Goal: Task Accomplishment & Management: Complete application form

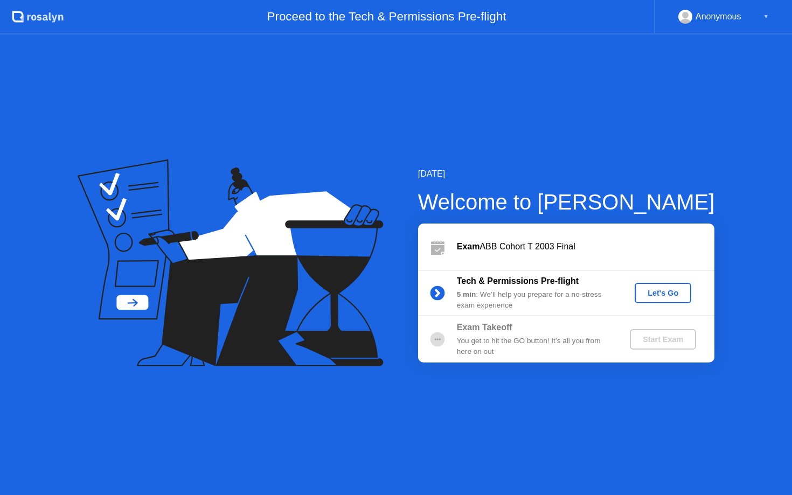
click at [658, 293] on div "Let's Go" at bounding box center [663, 293] width 48 height 9
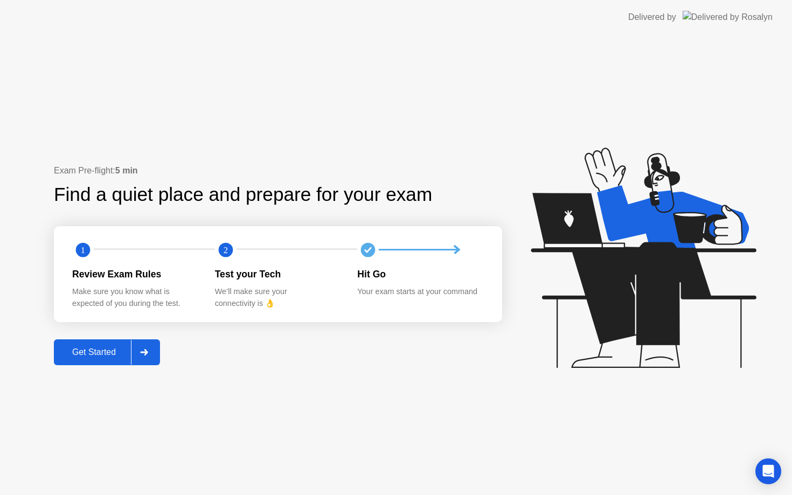
click at [119, 350] on div "Get Started" at bounding box center [94, 353] width 74 height 10
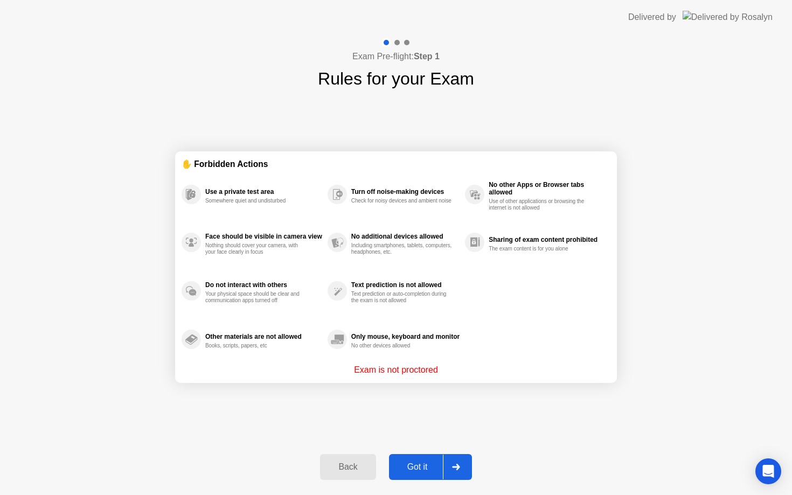
click at [420, 464] on div "Got it" at bounding box center [417, 467] width 51 height 10
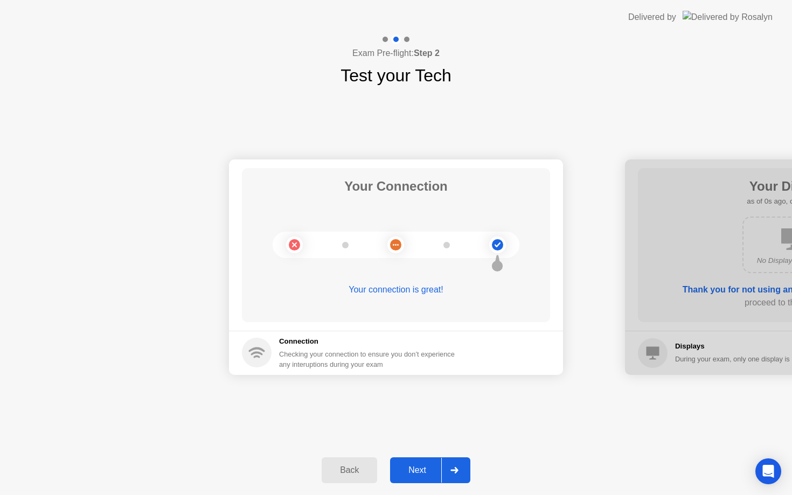
click at [427, 475] on div "Next" at bounding box center [417, 471] width 48 height 10
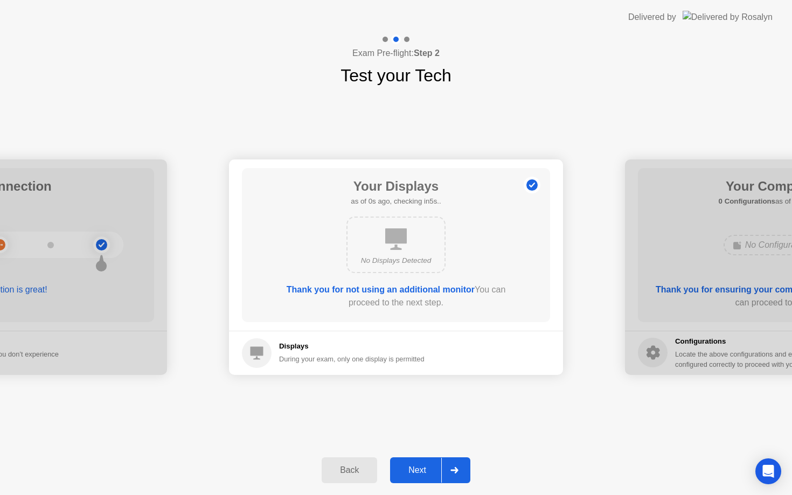
click at [426, 474] on div "Next" at bounding box center [417, 471] width 48 height 10
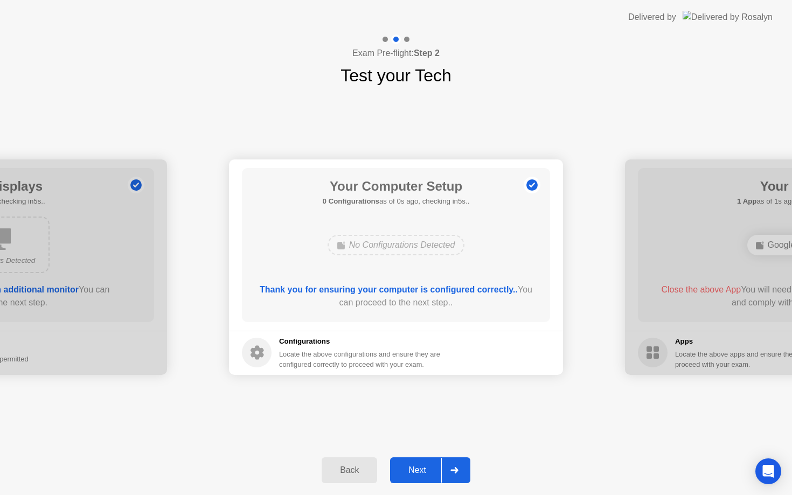
click at [425, 471] on div "Next" at bounding box center [417, 471] width 48 height 10
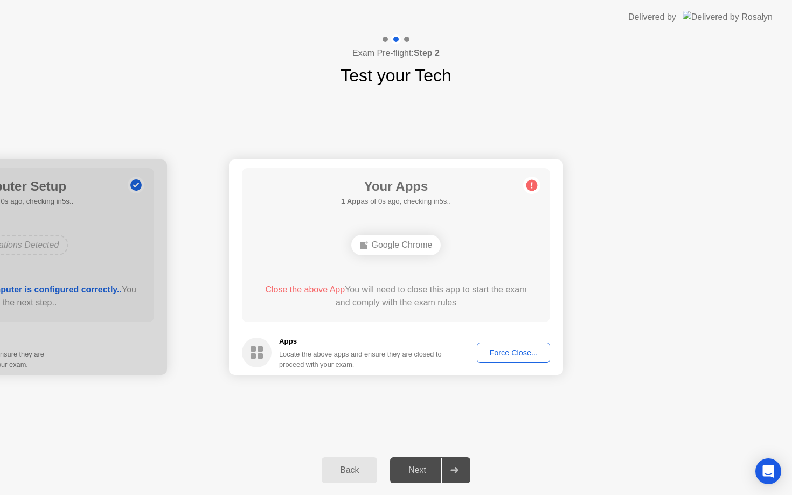
click at [508, 355] on div "Force Close..." at bounding box center [514, 353] width 66 height 9
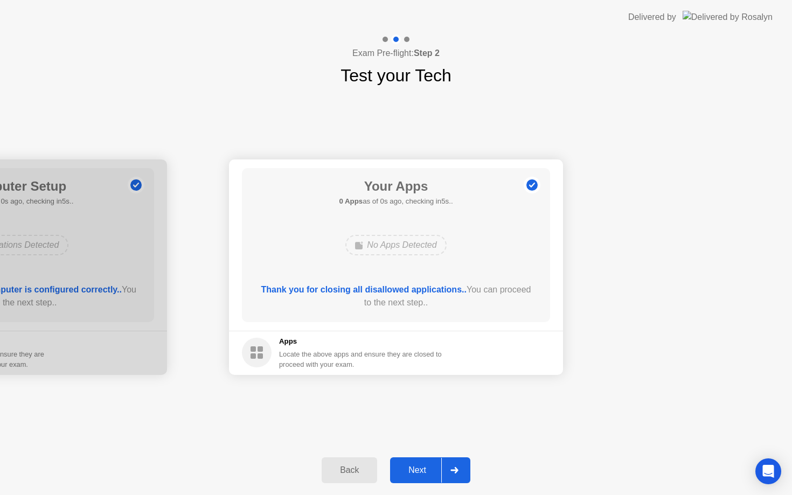
click at [420, 460] on button "Next" at bounding box center [430, 470] width 80 height 26
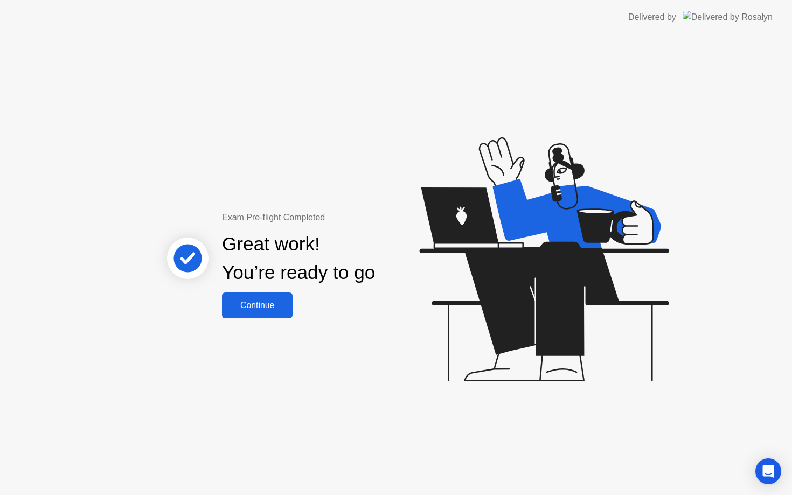
click at [257, 308] on div "Continue" at bounding box center [257, 306] width 64 height 10
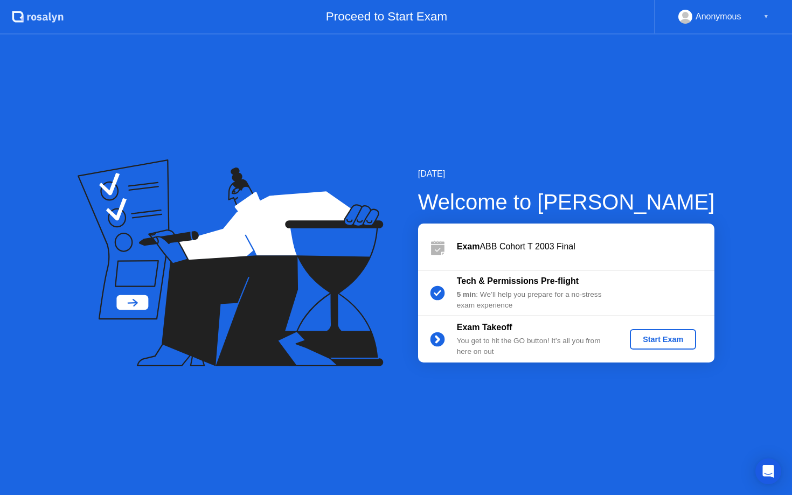
click at [641, 344] on div "Start Exam" at bounding box center [663, 339] width 58 height 9
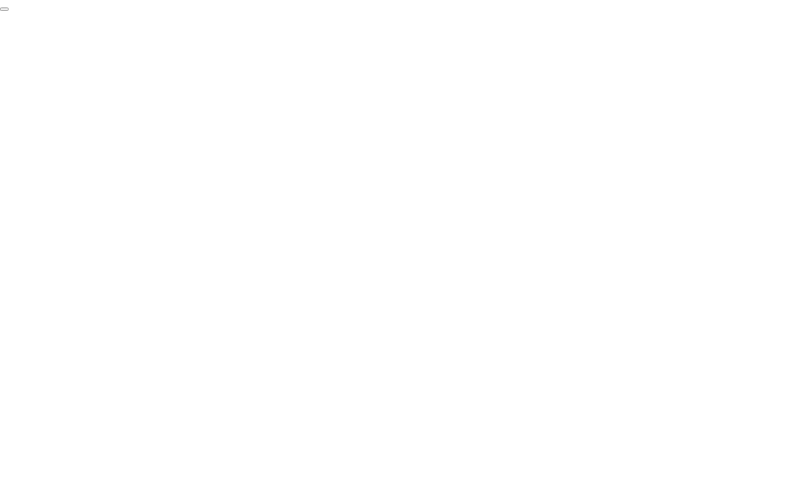
click at [9, 11] on button "End Proctoring Session" at bounding box center [4, 9] width 9 height 3
